Goal: Transaction & Acquisition: Purchase product/service

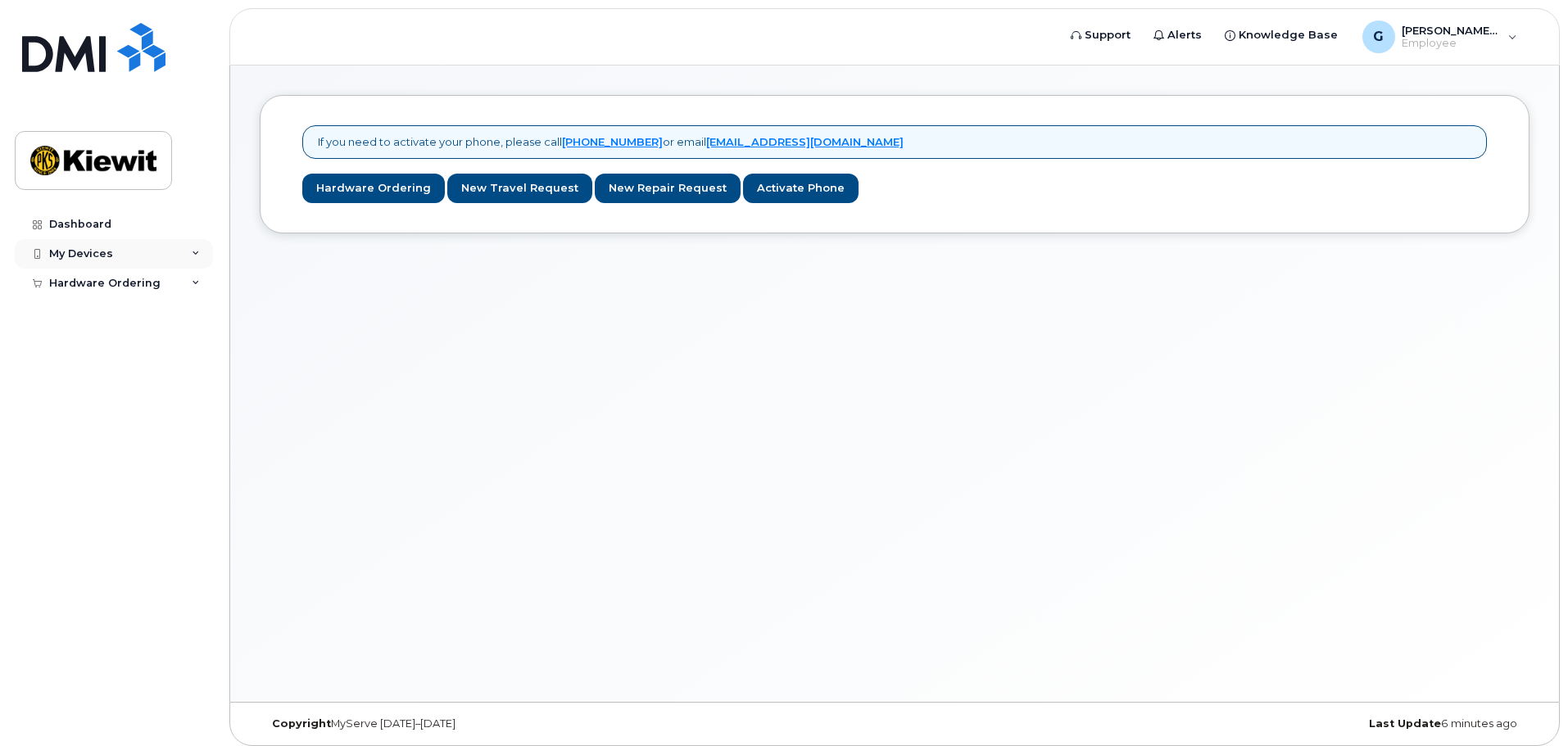
click at [160, 256] on div "My Devices" at bounding box center [113, 253] width 198 height 30
click at [172, 278] on div "Hardware Ordering" at bounding box center [113, 283] width 198 height 30
click at [612, 43] on header "Support Alerts Knowledge Base G [PERSON_NAME].[PERSON_NAME] Employee English Fr…" at bounding box center [894, 36] width 1330 height 57
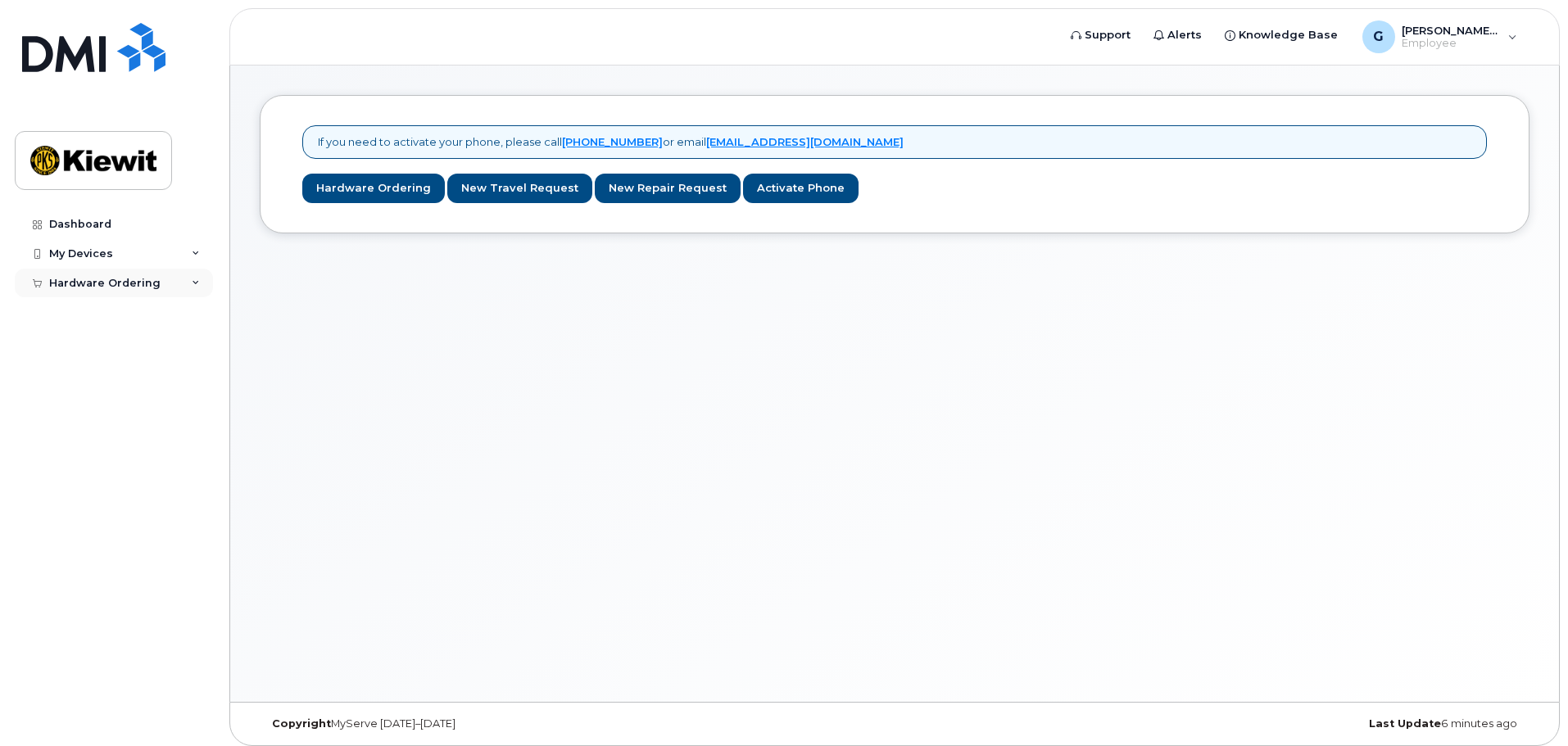
click at [96, 281] on div "Hardware Ordering" at bounding box center [104, 283] width 111 height 13
click at [102, 226] on div "Dashboard" at bounding box center [80, 225] width 62 height 13
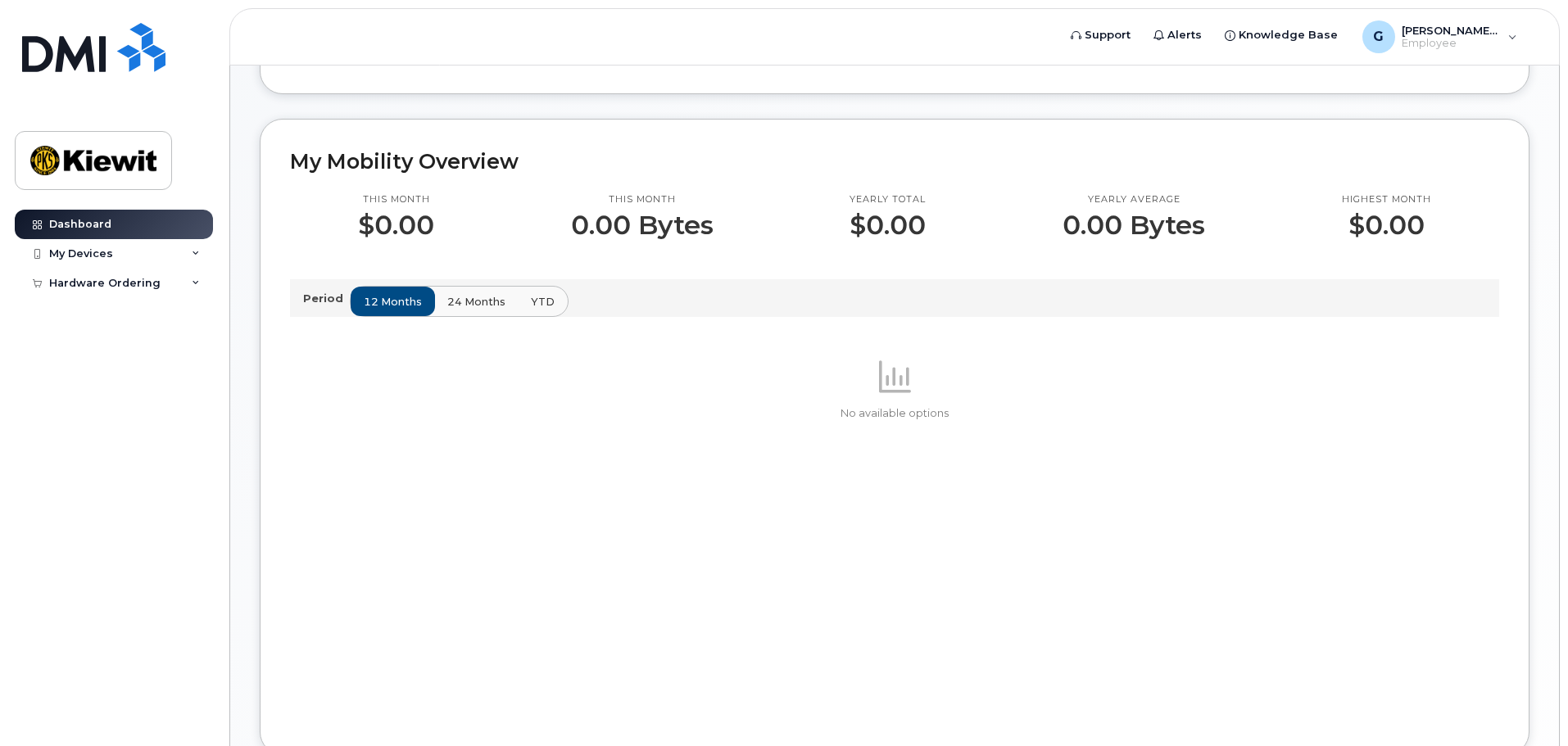
scroll to position [81, 0]
